Goal: Task Accomplishment & Management: Manage account settings

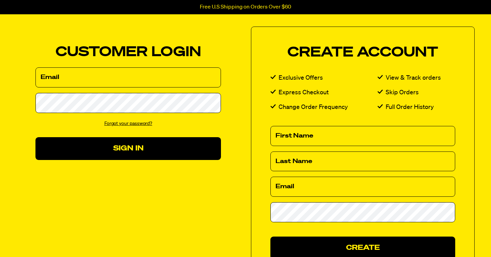
scroll to position [35, 0]
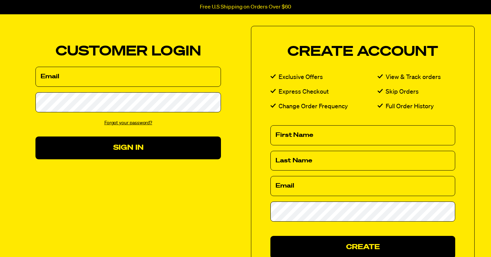
click at [99, 77] on input "Email" at bounding box center [127, 77] width 185 height 20
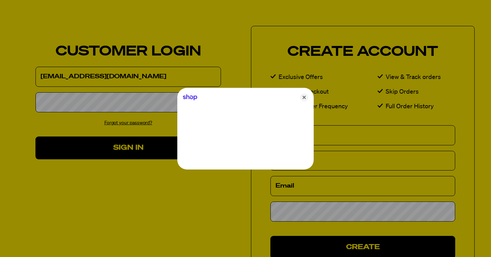
type input "abrahamfuentes74@gmail.com"
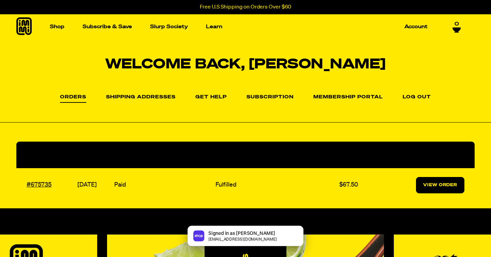
click at [455, 182] on link "View Order" at bounding box center [440, 185] width 48 height 16
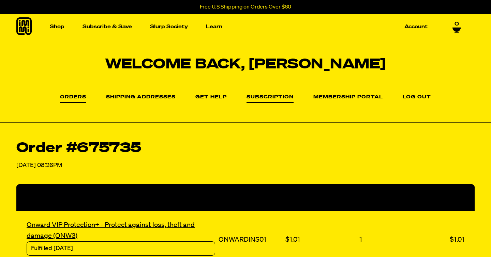
click at [280, 96] on link "Subscription" at bounding box center [269, 99] width 47 height 8
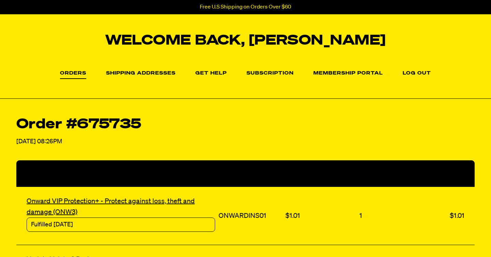
scroll to position [41, 0]
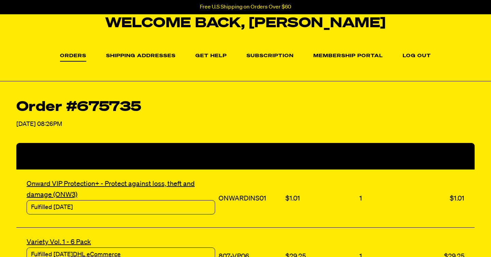
click at [349, 53] on li "Membership Portal" at bounding box center [348, 56] width 70 height 10
click at [344, 57] on link "Membership Portal" at bounding box center [348, 58] width 70 height 8
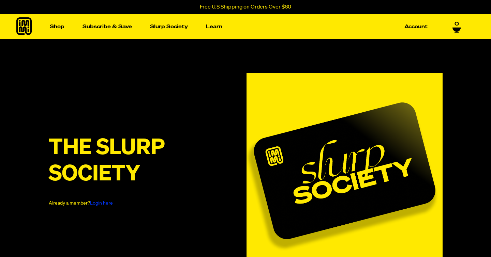
click at [106, 205] on link "Login here" at bounding box center [101, 203] width 23 height 5
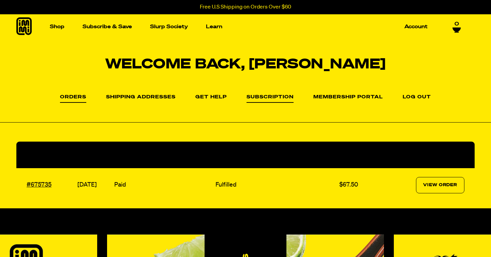
click at [273, 96] on link "Subscription" at bounding box center [269, 99] width 47 height 8
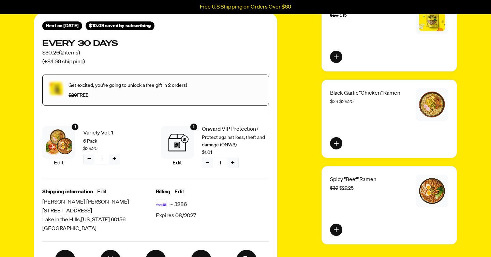
scroll to position [100, 0]
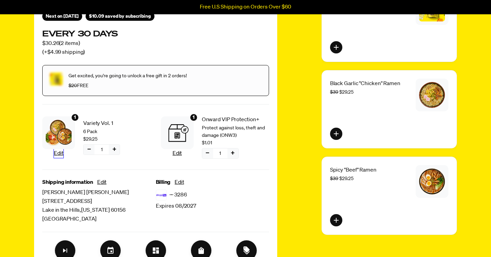
click at [58, 152] on button "Edit" at bounding box center [58, 153] width 9 height 9
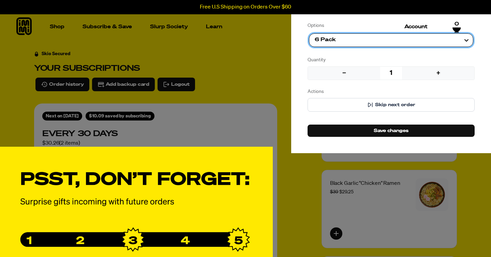
scroll to position [0, 0]
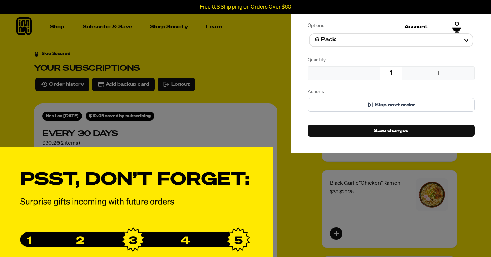
click at [269, 76] on div "Manage product(s) Variety Vol. 1 $29.25 Options 6 Pack Quantity − 1 + Actions S…" at bounding box center [245, 128] width 491 height 465
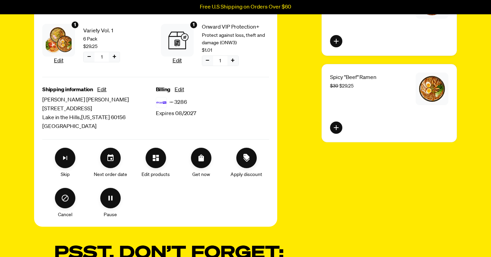
scroll to position [193, 0]
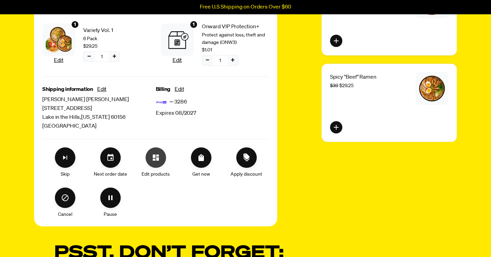
click at [157, 161] on button "Edit products" at bounding box center [156, 158] width 20 height 20
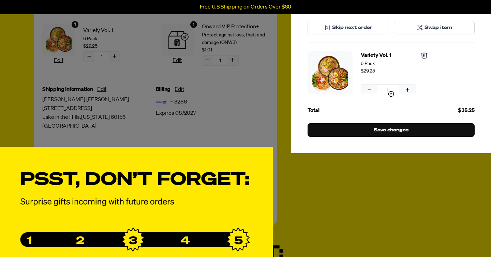
scroll to position [0, 0]
click at [425, 53] on icon "1 units for Variety Vol. 1, 6 Pack" at bounding box center [424, 55] width 6 height 6
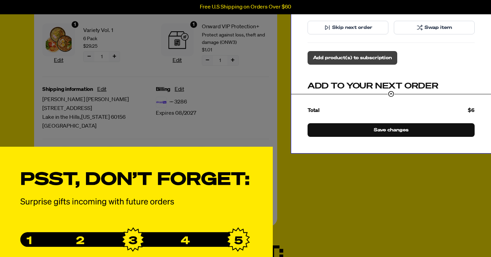
click at [377, 57] on span "Add product(s) to subscription" at bounding box center [352, 58] width 79 height 8
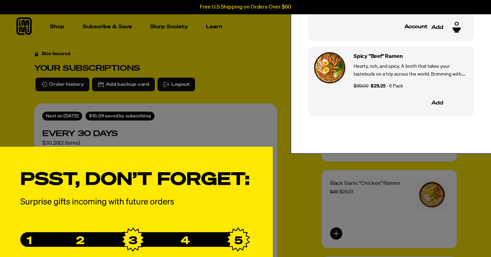
scroll to position [766, 0]
click at [435, 100] on button "Add" at bounding box center [437, 104] width 62 height 14
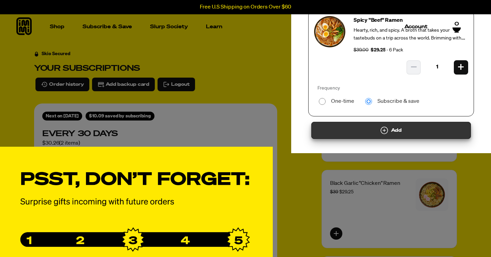
scroll to position [803, 0]
click at [383, 128] on icon "Select product" at bounding box center [384, 130] width 7 height 7
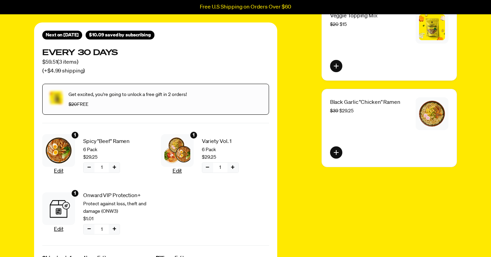
scroll to position [82, 0]
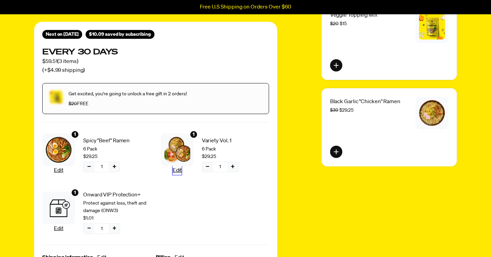
click at [176, 171] on button "Edit" at bounding box center [177, 170] width 9 height 9
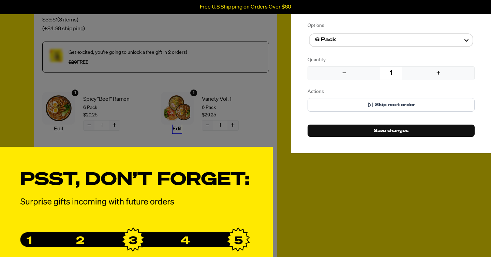
scroll to position [124, 0]
click at [284, 76] on div "Manage product(s) Variety Vol. 1 $29.25 Options 6 Pack Quantity − 1 + Actions S…" at bounding box center [245, 128] width 491 height 465
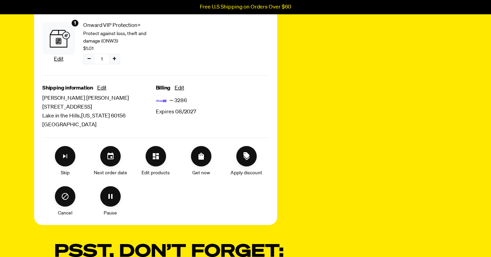
scroll to position [253, 0]
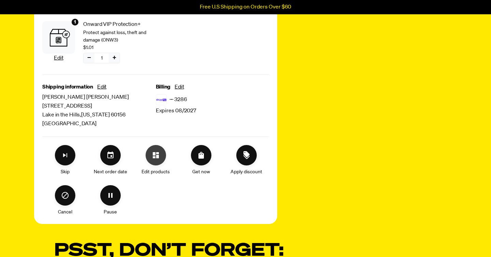
click at [157, 159] on button "Edit products" at bounding box center [156, 155] width 20 height 20
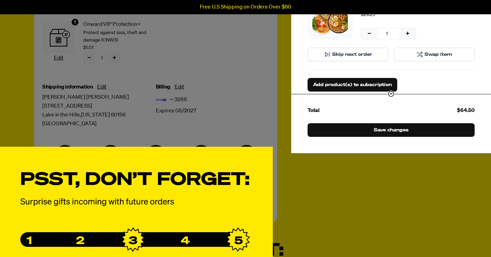
scroll to position [134, 0]
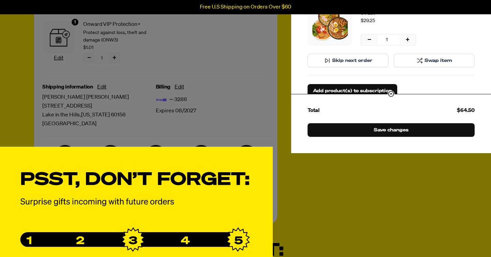
click at [425, 62] on span "Swap item" at bounding box center [438, 61] width 28 height 8
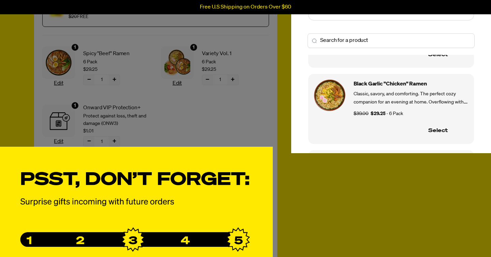
scroll to position [359, 0]
click at [442, 132] on button "Select" at bounding box center [437, 131] width 61 height 14
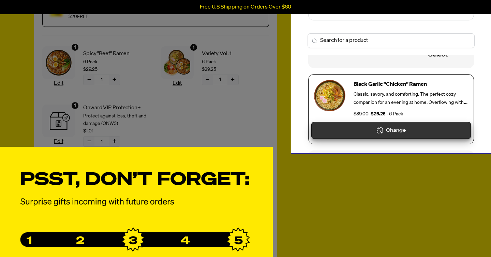
click at [388, 130] on div "Change" at bounding box center [391, 131] width 148 height 8
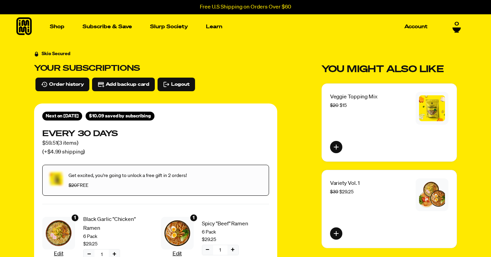
scroll to position [0, 0]
click at [64, 87] on span "Order history" at bounding box center [66, 85] width 35 height 8
